Goal: Transaction & Acquisition: Purchase product/service

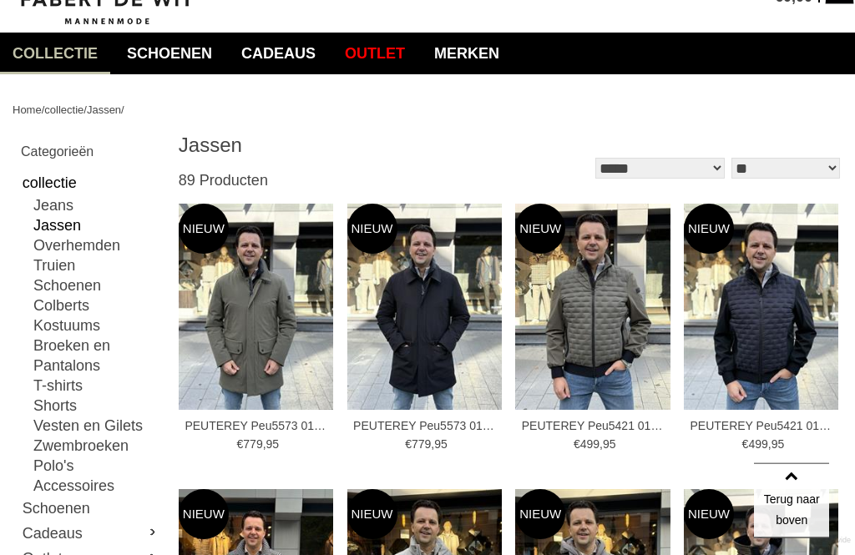
scroll to position [105, 0]
click at [438, 311] on img at bounding box center [424, 307] width 155 height 206
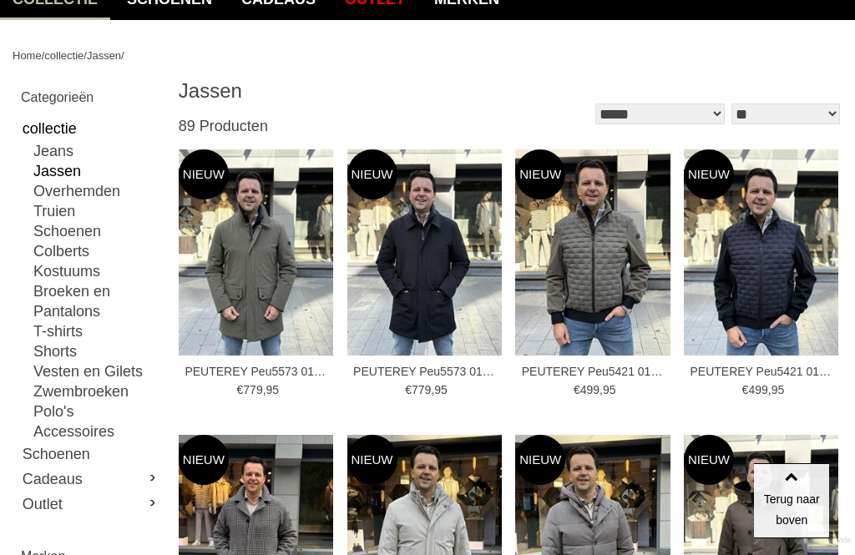
click at [613, 267] on img at bounding box center [592, 252] width 155 height 206
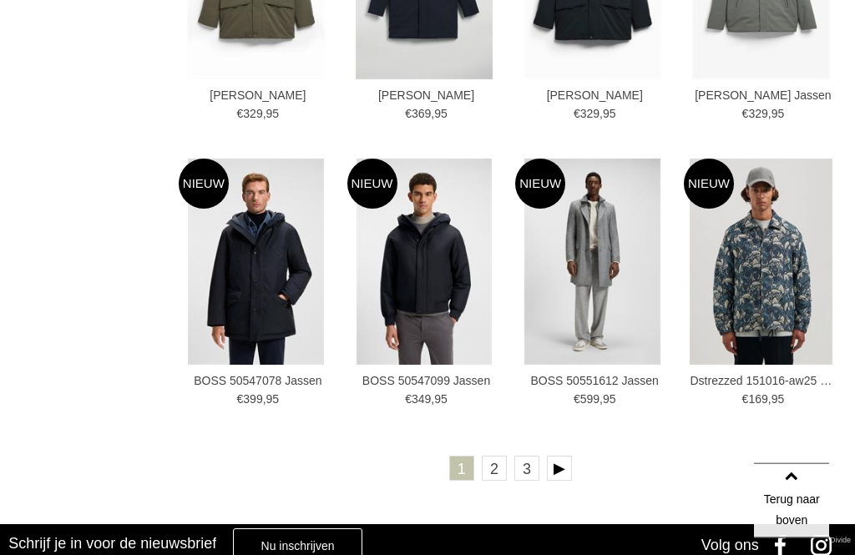
scroll to position [2433, 0]
click at [493, 466] on link "2" at bounding box center [494, 468] width 25 height 25
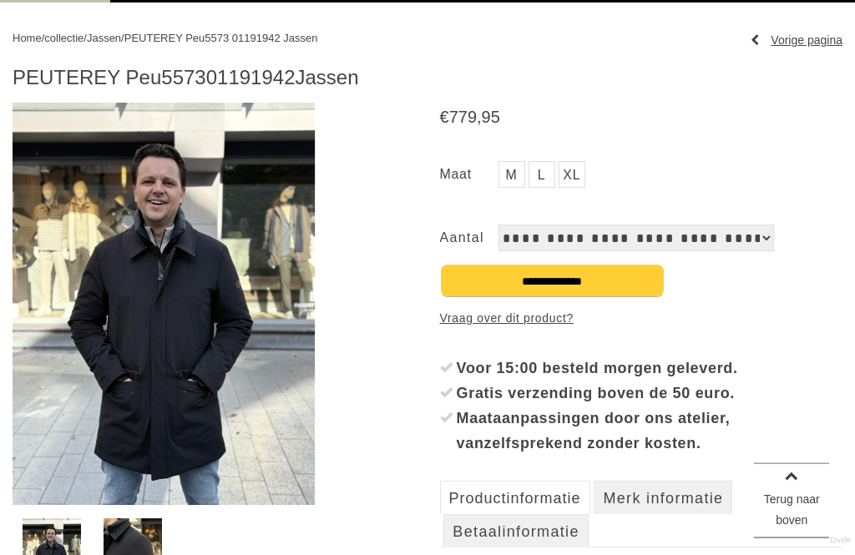
scroll to position [195, 0]
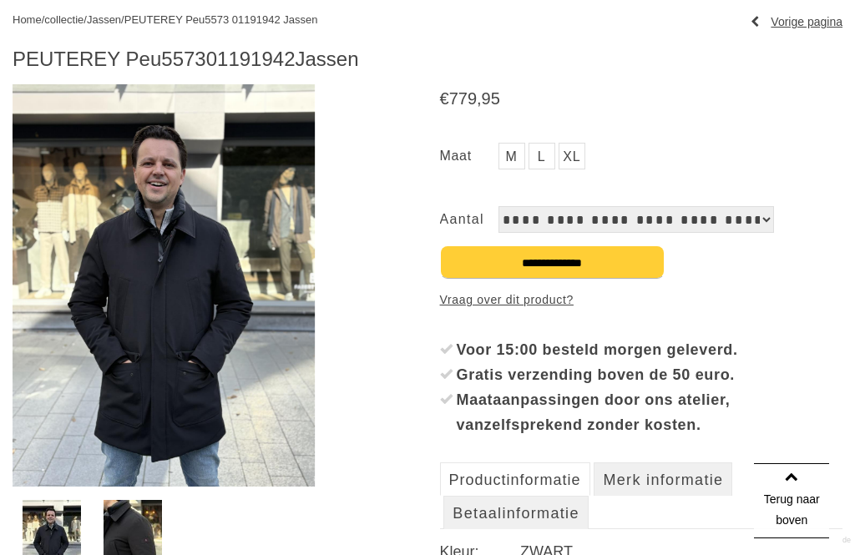
click at [134, 537] on img at bounding box center [133, 539] width 58 height 78
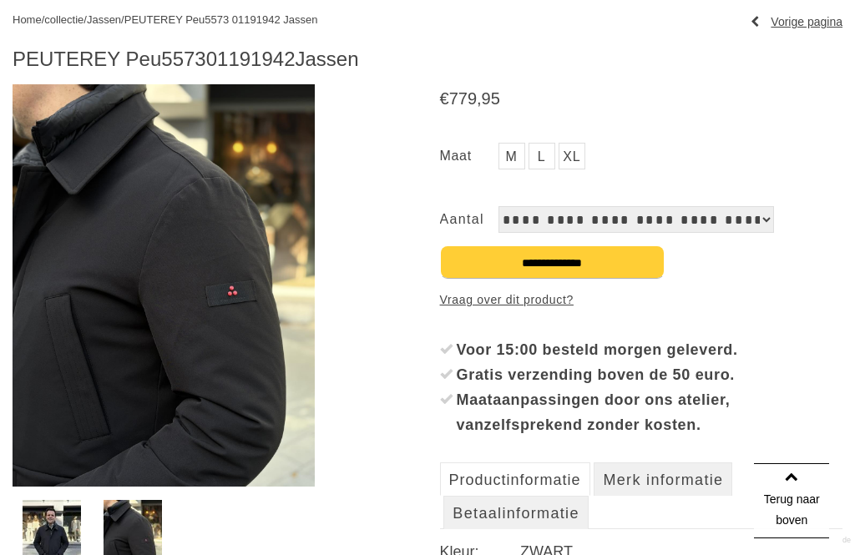
click at [48, 536] on img at bounding box center [52, 539] width 58 height 78
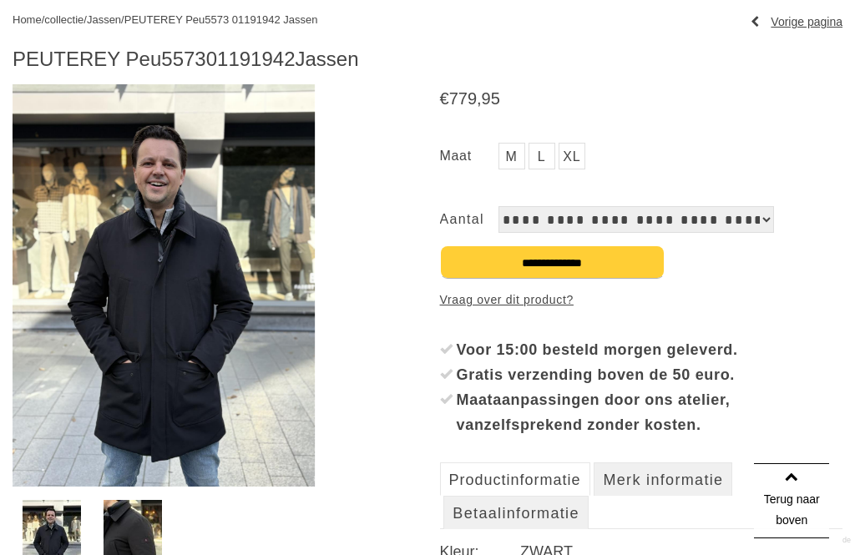
click at [206, 339] on img at bounding box center [164, 285] width 302 height 402
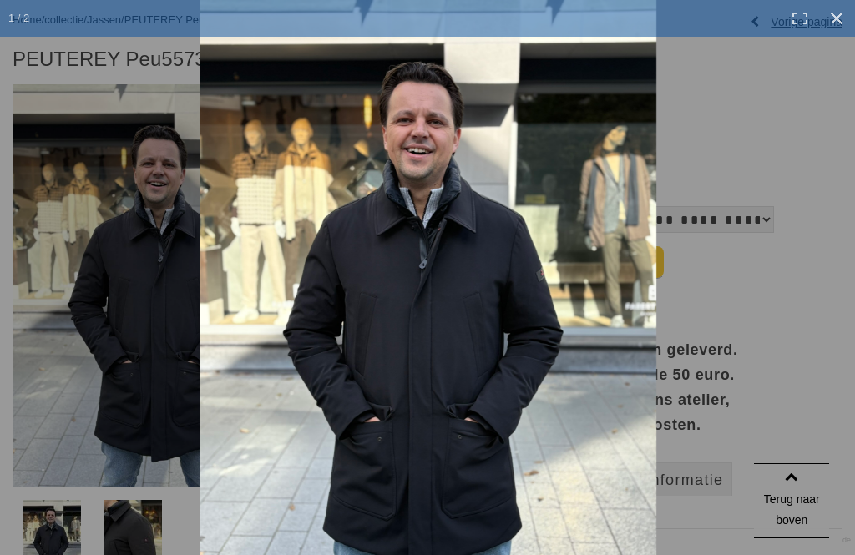
click at [839, 16] on link at bounding box center [836, 18] width 37 height 37
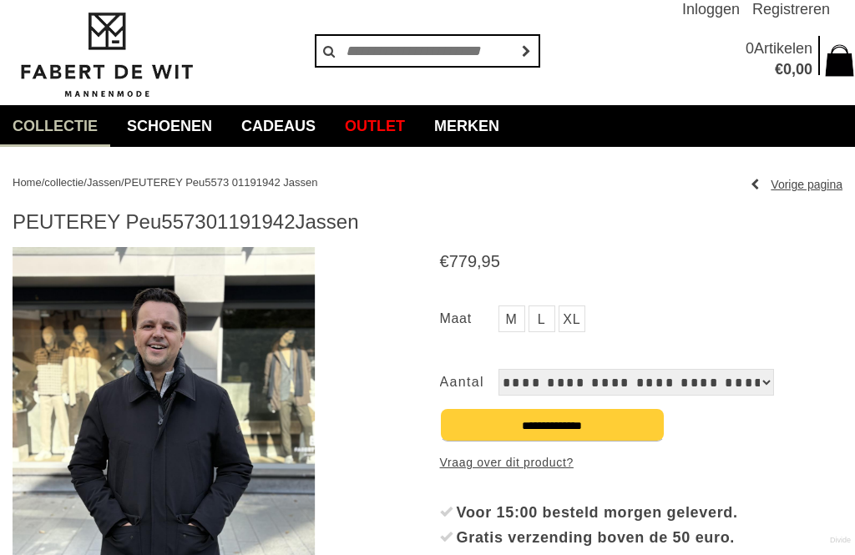
scroll to position [17, 0]
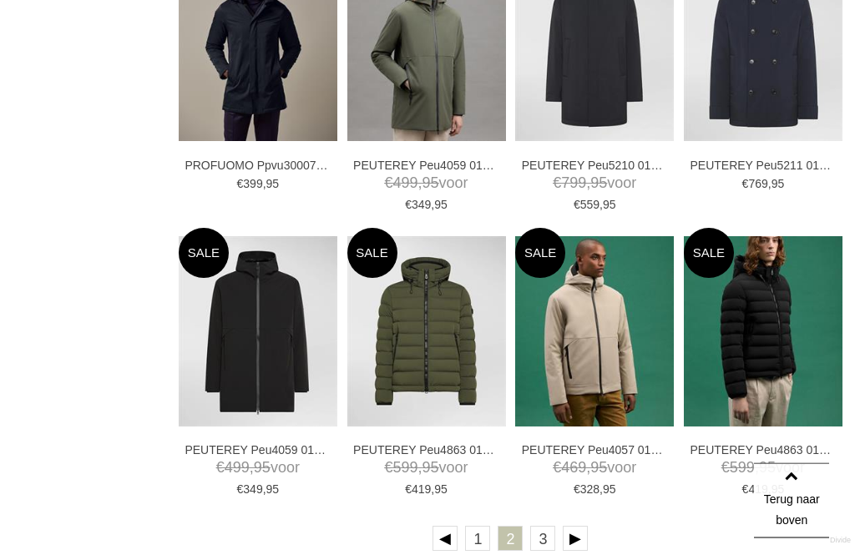
scroll to position [2338, 0]
click at [548, 536] on link "3" at bounding box center [542, 538] width 25 height 25
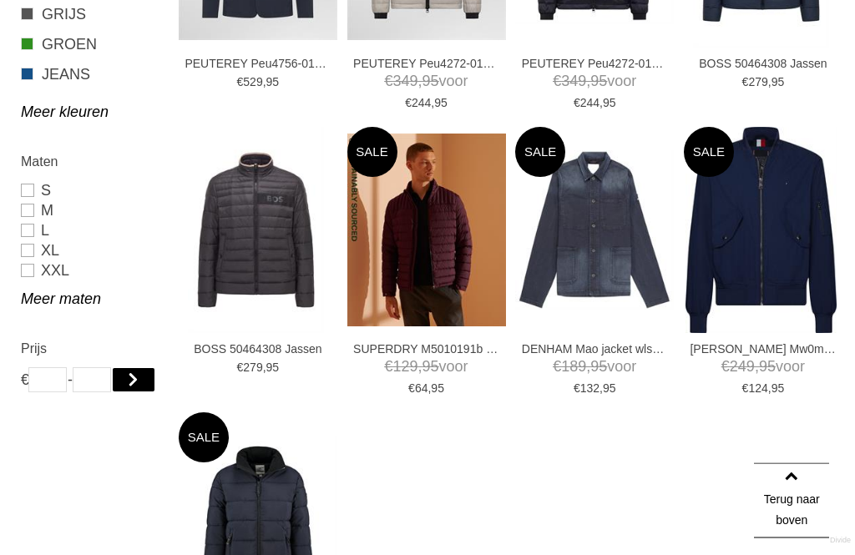
scroll to position [1013, 0]
click at [778, 225] on img at bounding box center [760, 230] width 151 height 206
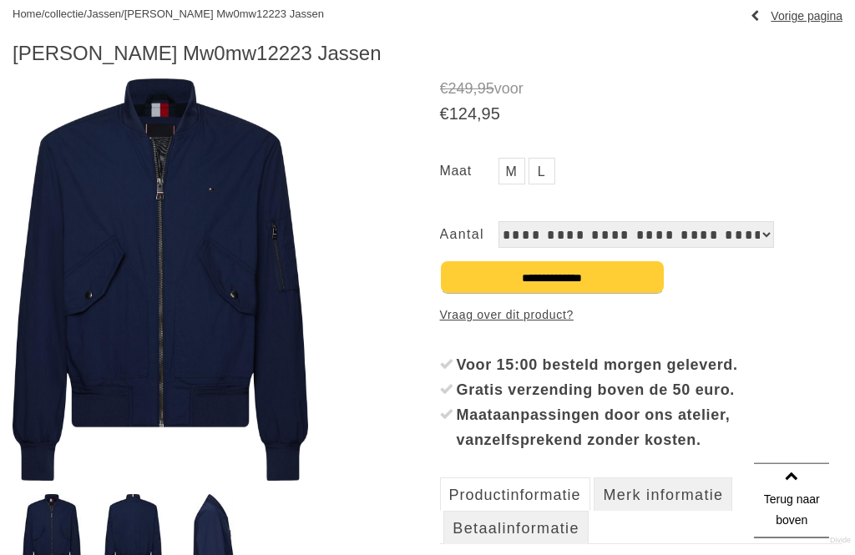
scroll to position [201, 0]
click at [128, 529] on img at bounding box center [133, 533] width 58 height 78
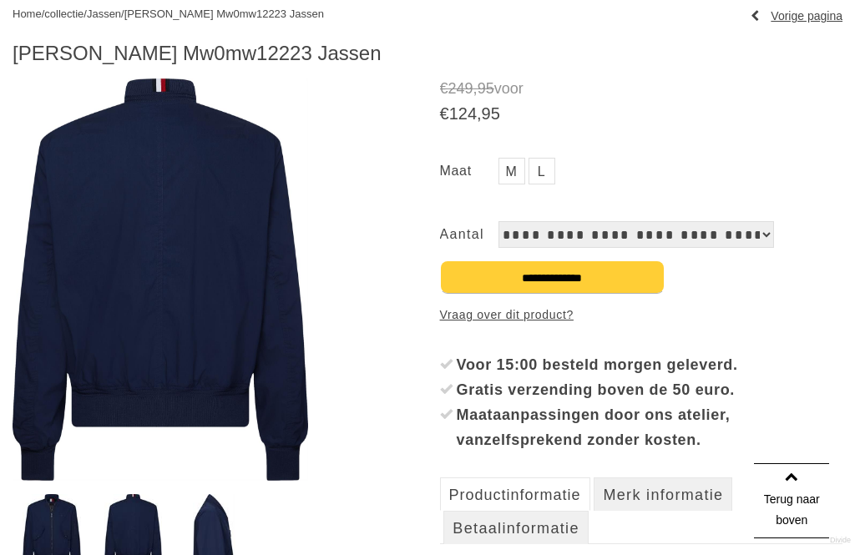
click at [216, 546] on img at bounding box center [214, 533] width 43 height 78
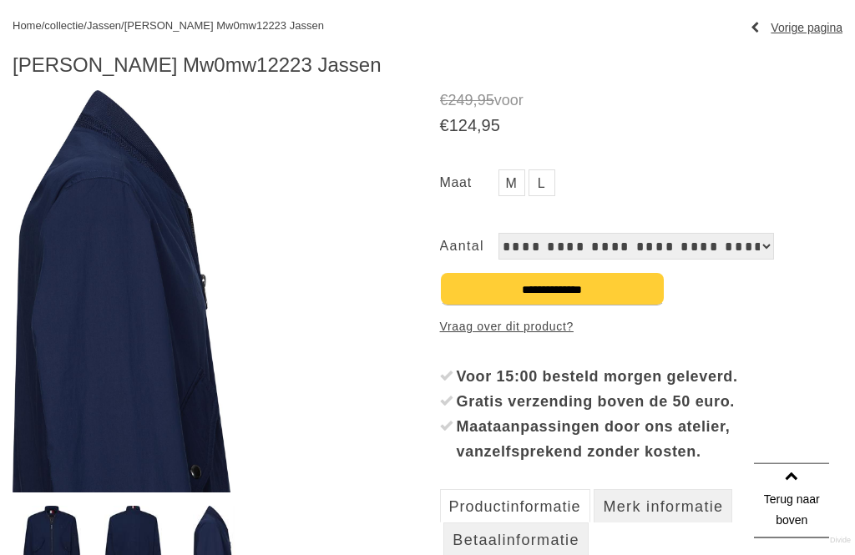
scroll to position [190, 0]
click at [57, 538] on img at bounding box center [52, 545] width 58 height 78
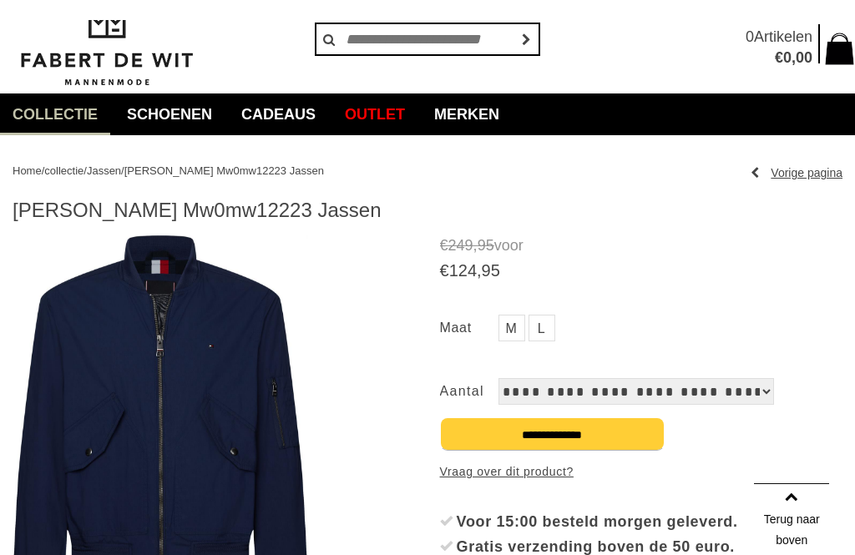
scroll to position [0, 0]
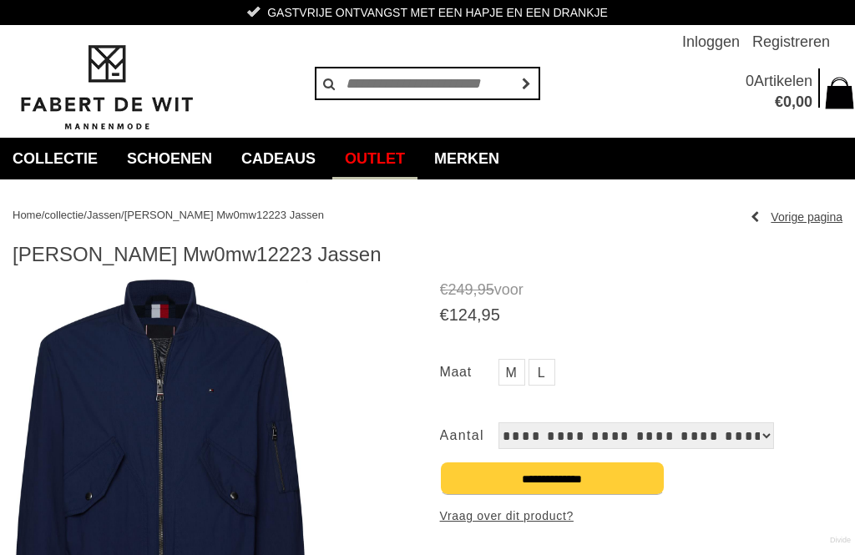
click at [400, 158] on link "Outlet" at bounding box center [374, 159] width 85 height 42
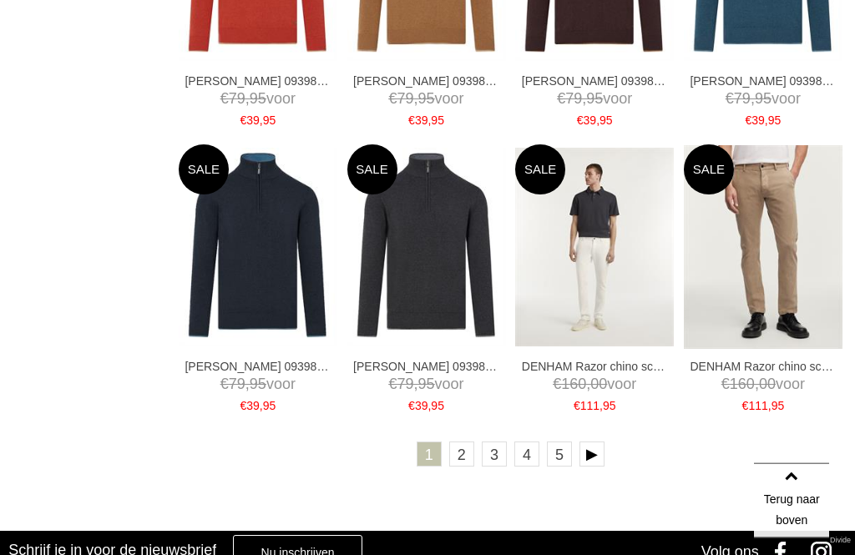
scroll to position [2453, 0]
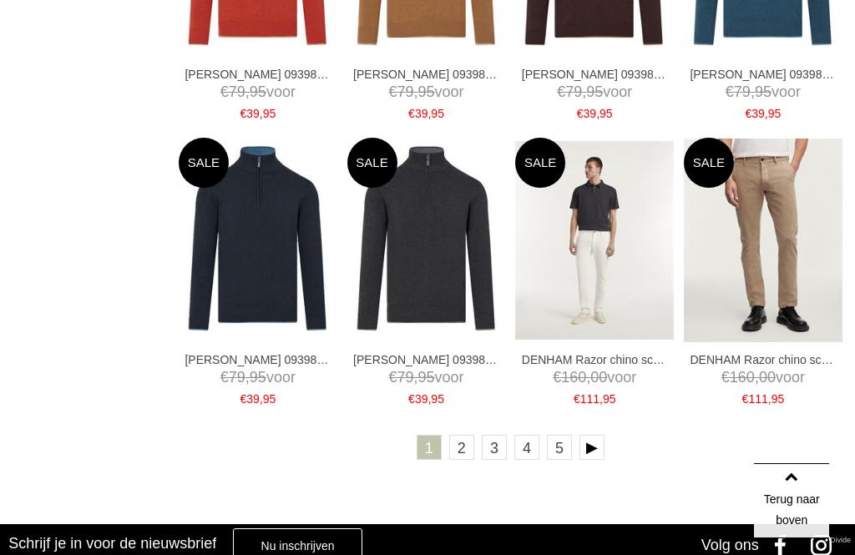
click at [462, 447] on link "2" at bounding box center [461, 447] width 25 height 25
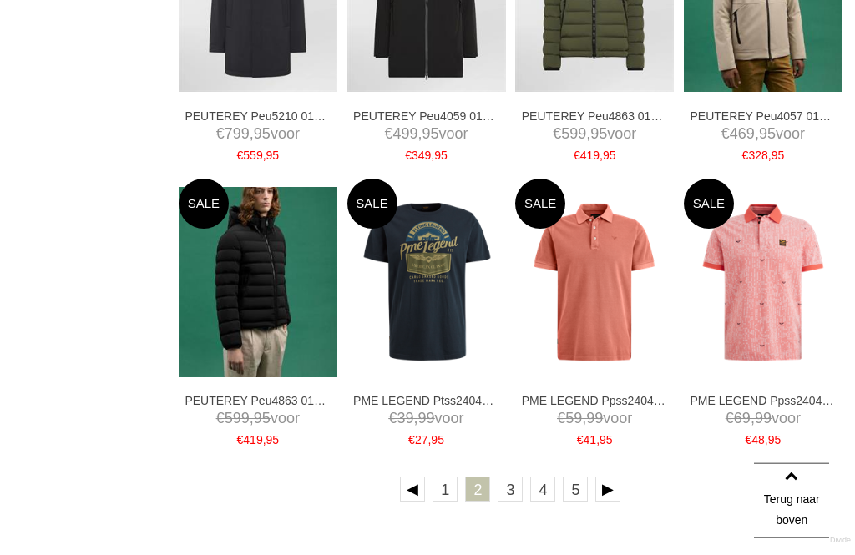
scroll to position [2388, 0]
click at [510, 487] on link "3" at bounding box center [510, 489] width 25 height 25
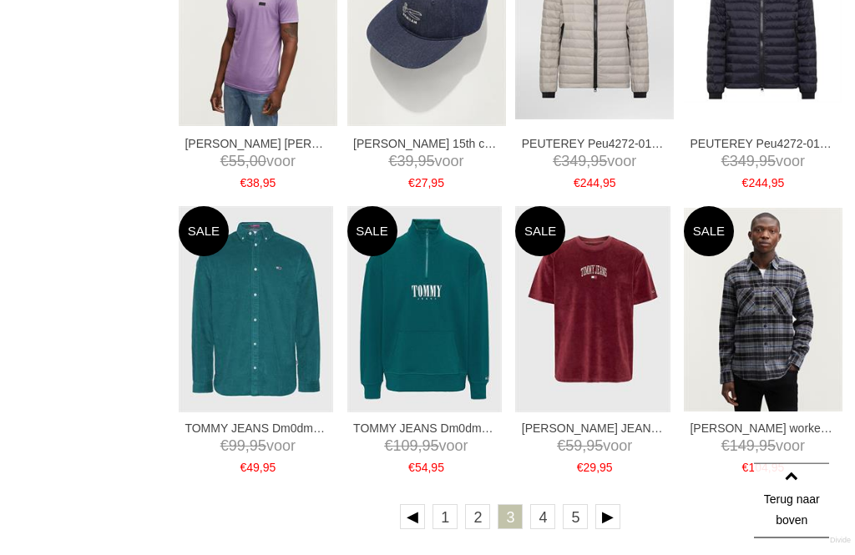
scroll to position [2360, 0]
click at [543, 516] on link "4" at bounding box center [542, 516] width 25 height 25
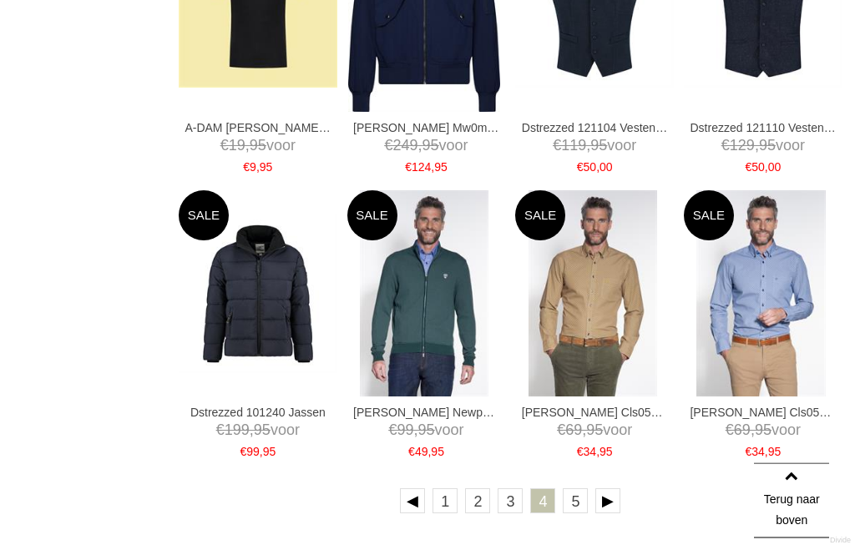
scroll to position [2376, 0]
click at [578, 503] on link "5" at bounding box center [575, 500] width 25 height 25
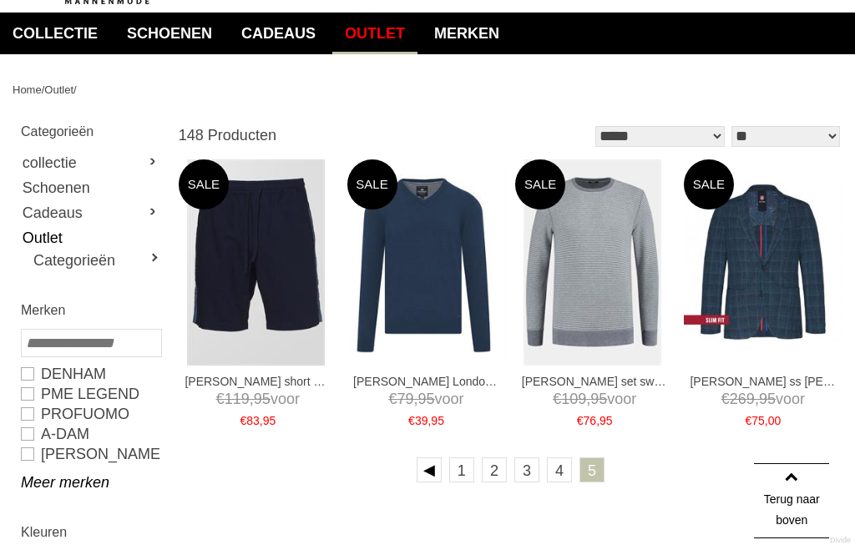
scroll to position [124, 0]
click at [781, 273] on img at bounding box center [763, 263] width 159 height 159
click at [563, 474] on link "4" at bounding box center [559, 469] width 25 height 25
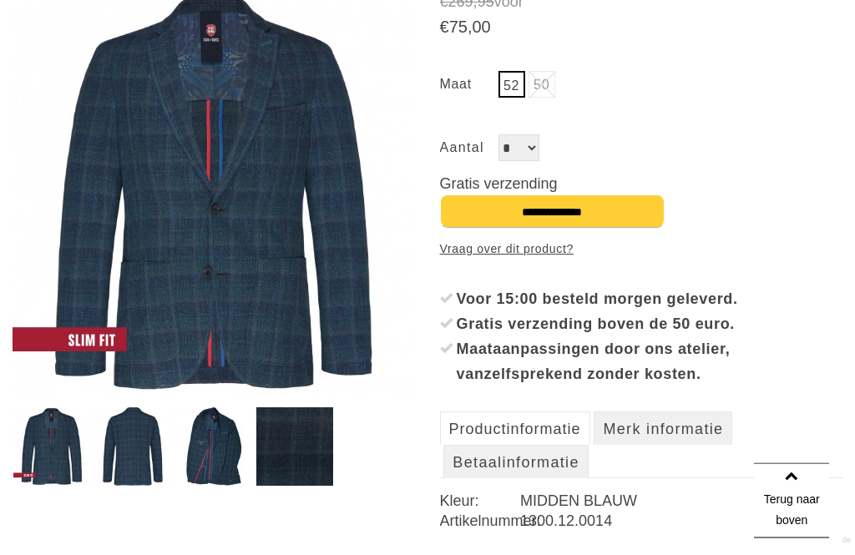
scroll to position [286, 0]
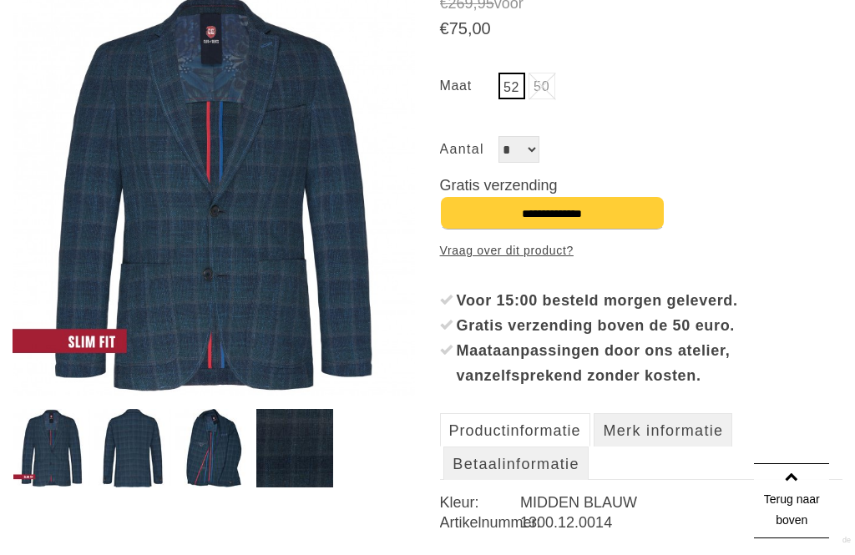
click at [136, 448] on img at bounding box center [132, 448] width 77 height 78
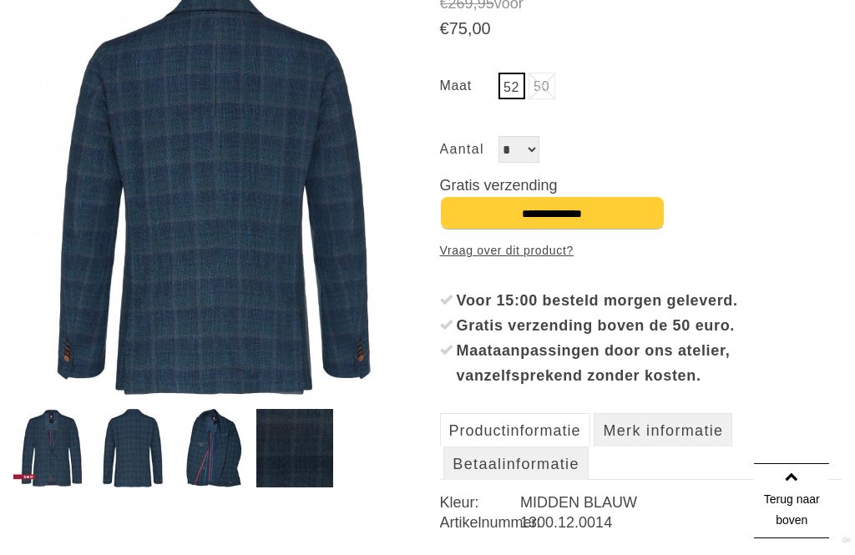
click at [220, 461] on img at bounding box center [213, 448] width 77 height 78
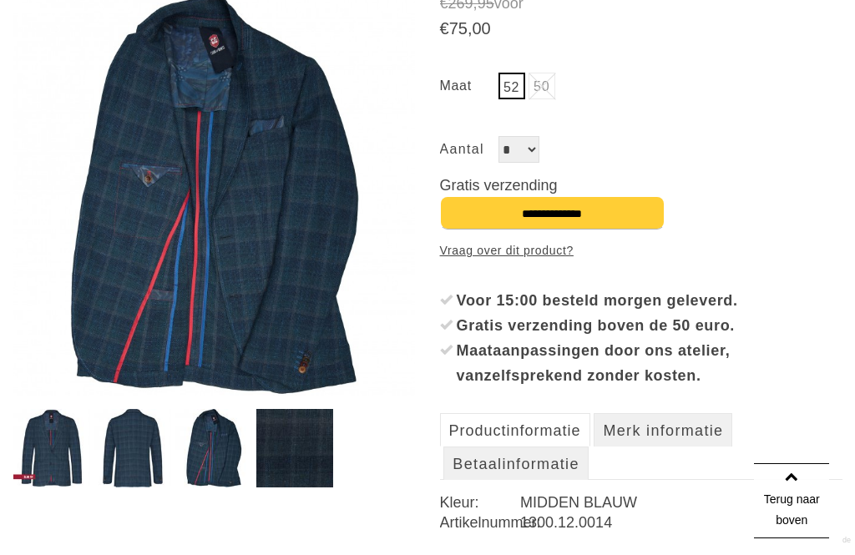
click at [51, 450] on img at bounding box center [51, 448] width 77 height 78
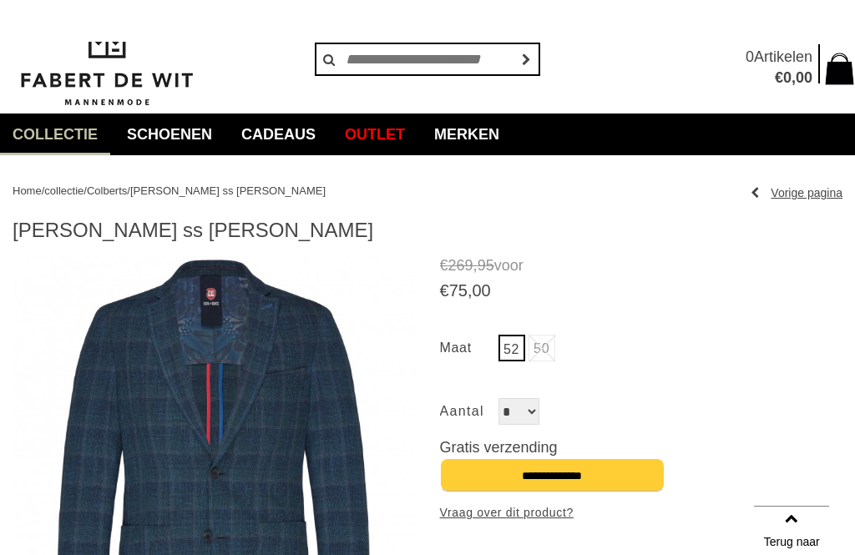
scroll to position [0, 0]
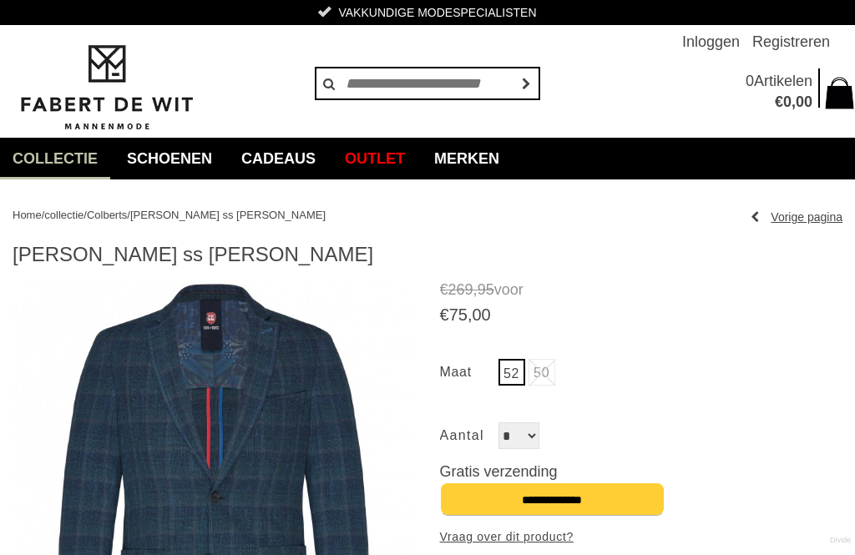
click at [675, 307] on span "€ 75 , 00" at bounding box center [641, 315] width 402 height 21
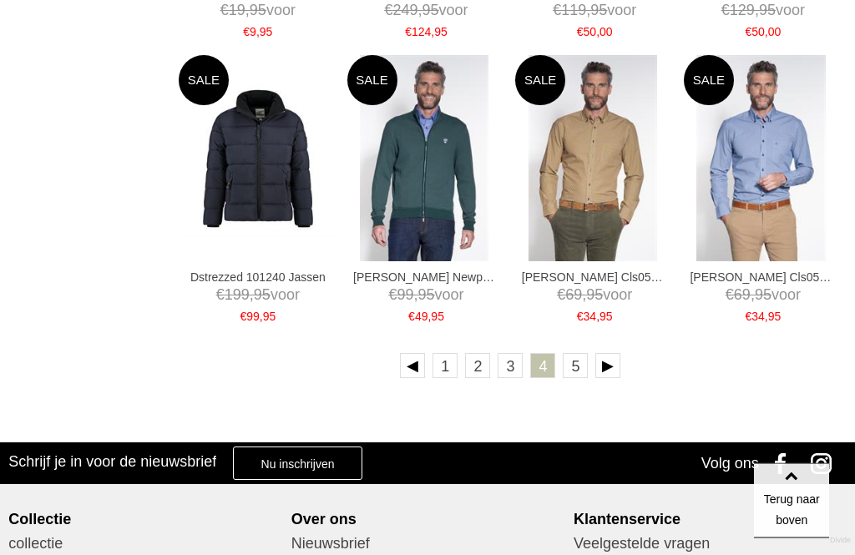
scroll to position [2511, 0]
click at [578, 371] on link "5" at bounding box center [575, 365] width 25 height 25
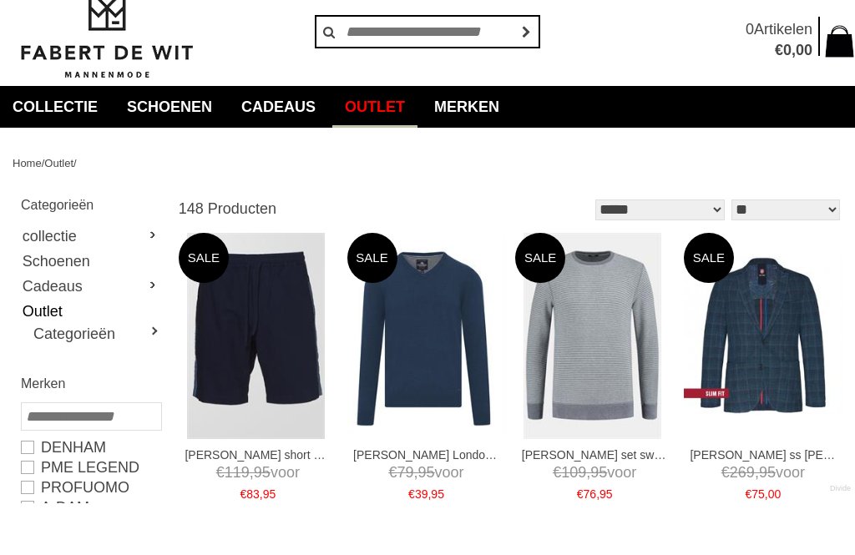
scroll to position [52, 0]
click at [776, 345] on img at bounding box center [763, 335] width 159 height 159
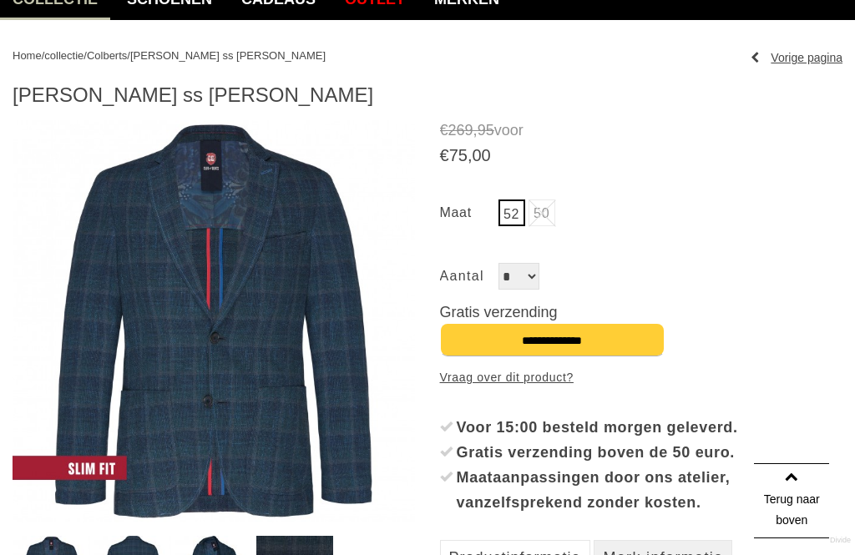
scroll to position [186, 0]
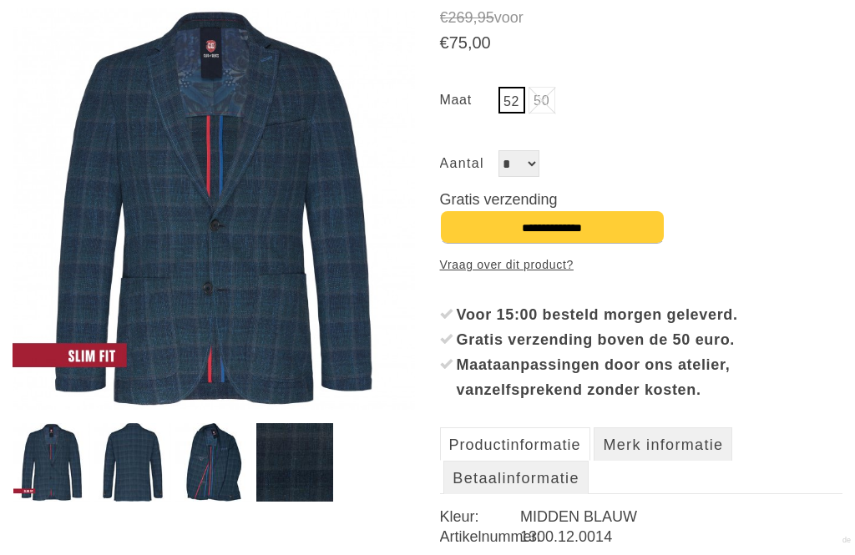
scroll to position [272, 0]
